Goal: Information Seeking & Learning: Learn about a topic

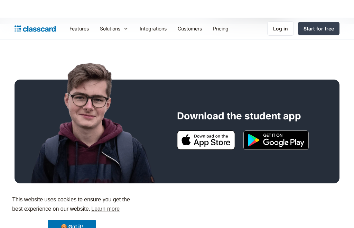
scroll to position [199, 0]
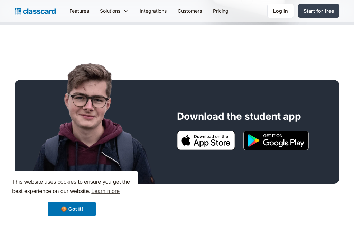
click at [212, 136] on img at bounding box center [206, 140] width 58 height 19
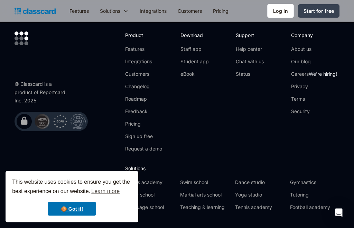
scroll to position [573, 0]
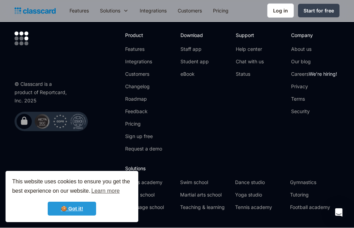
click at [76, 216] on link "🍪 Got it!" at bounding box center [72, 209] width 48 height 14
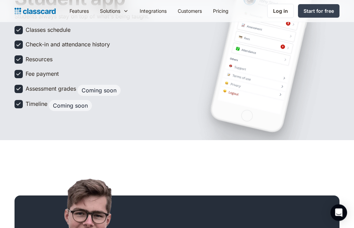
scroll to position [0, 0]
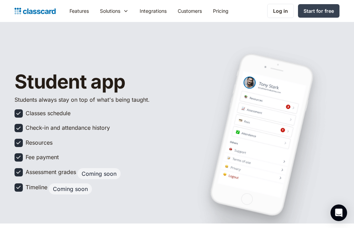
click at [81, 4] on link "Features" at bounding box center [79, 11] width 30 height 16
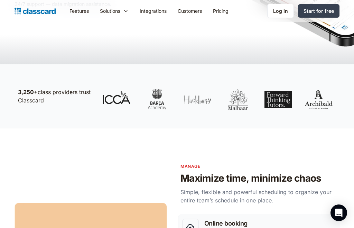
scroll to position [172, 0]
